Goal: Navigation & Orientation: Go to known website

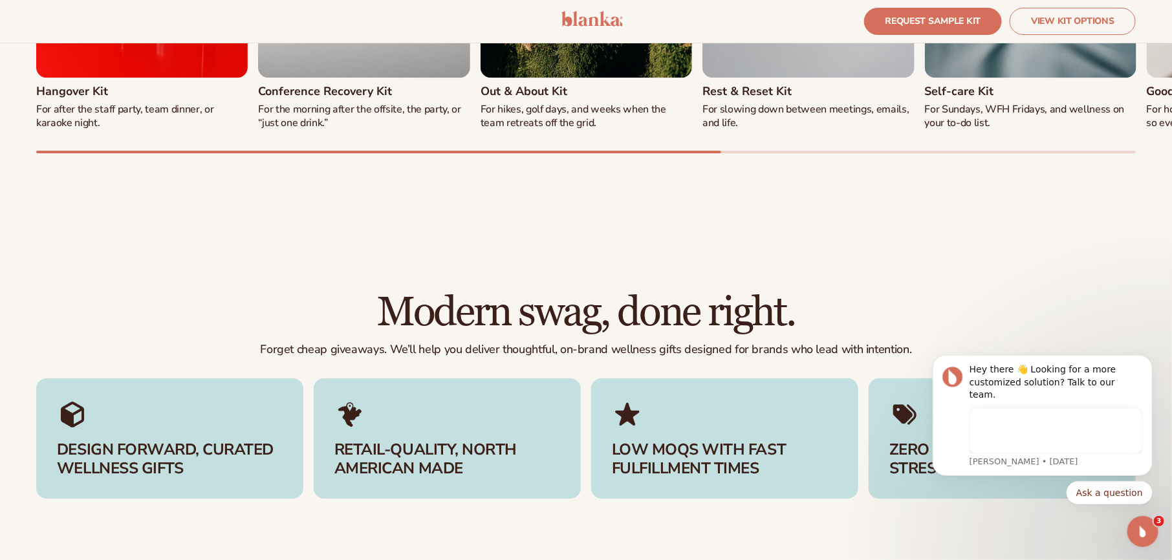
click at [593, 18] on img at bounding box center [592, 19] width 61 height 16
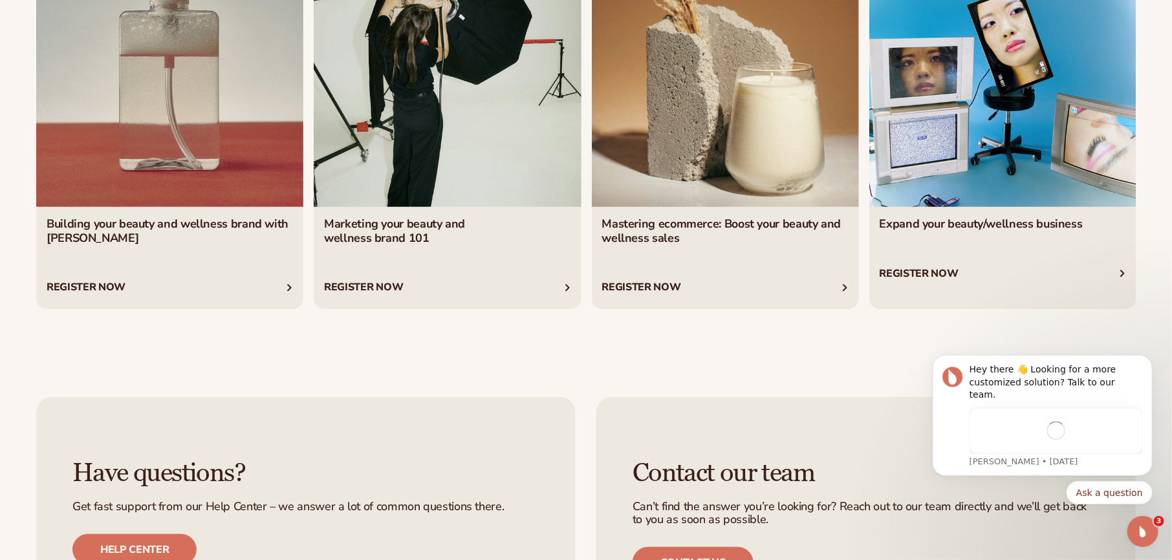
scroll to position [5765, 0]
